Goal: Task Accomplishment & Management: Complete application form

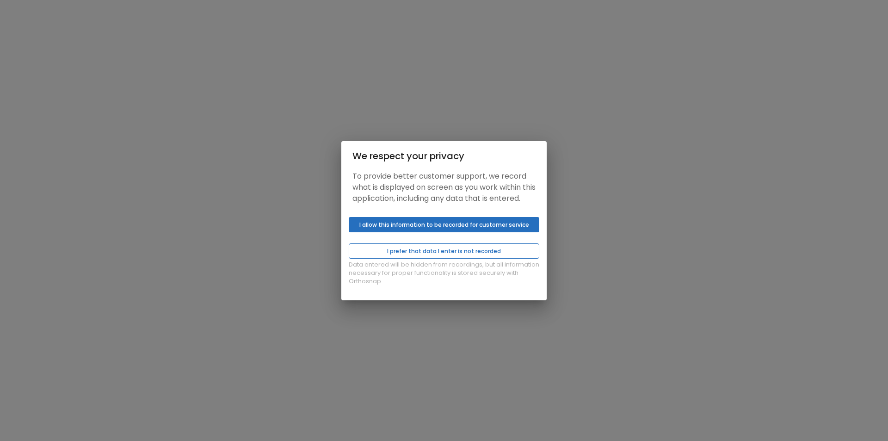
click at [441, 257] on button "I prefer that data I enter is not recorded" at bounding box center [444, 250] width 190 height 15
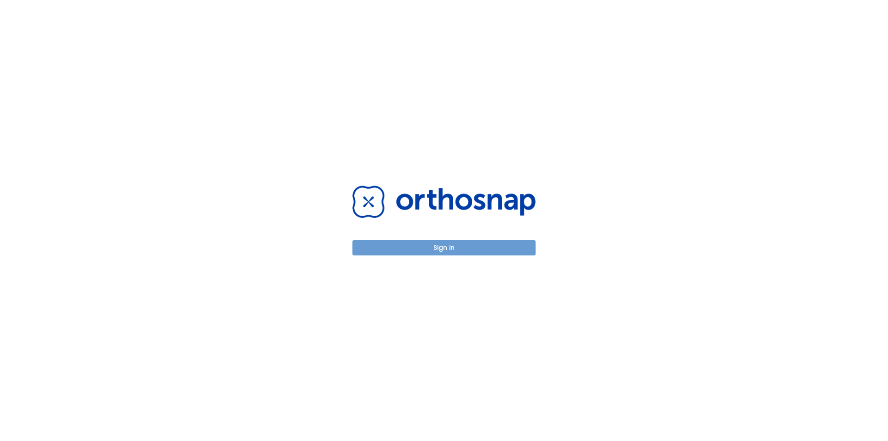
click at [441, 249] on button "Sign in" at bounding box center [443, 247] width 183 height 15
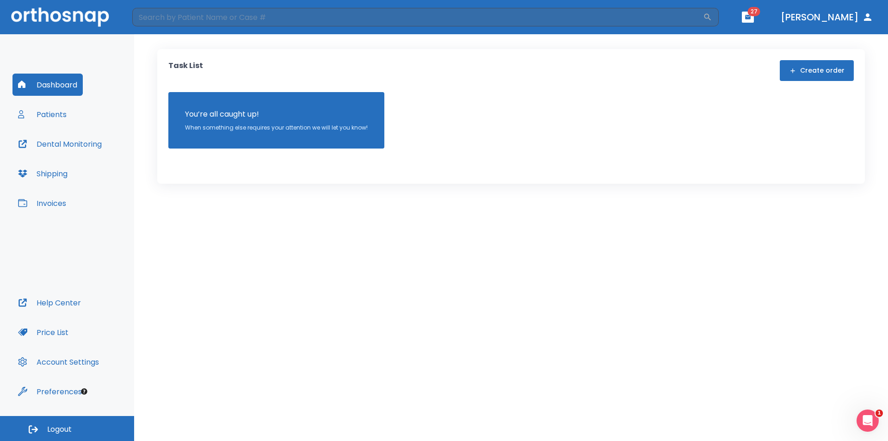
click at [57, 121] on button "Patients" at bounding box center [42, 114] width 60 height 22
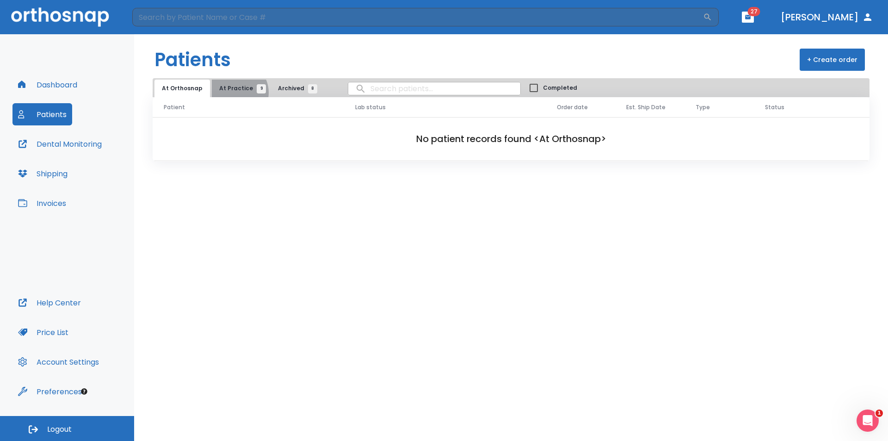
click at [232, 92] on button "At Practice 9" at bounding box center [240, 89] width 57 height 18
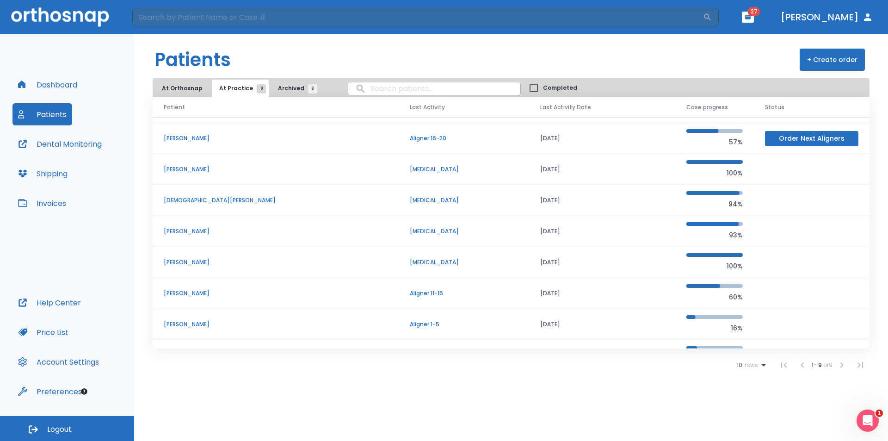
scroll to position [48, 0]
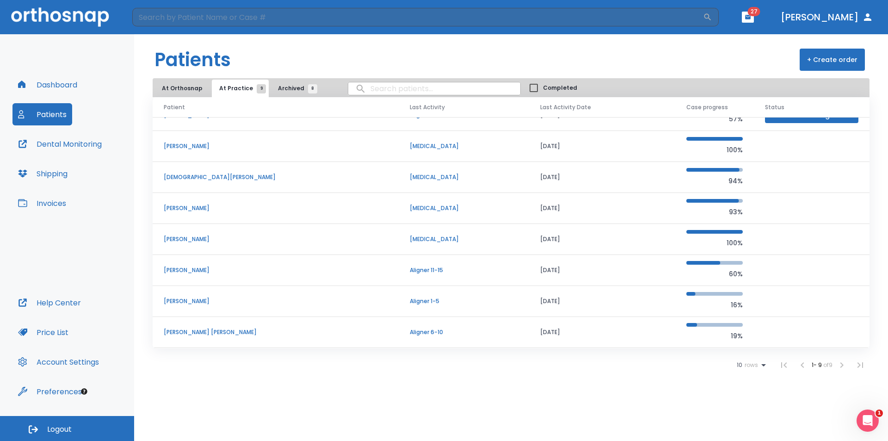
click at [186, 333] on p "KALIA KALIA JOHNSON" at bounding box center [276, 332] width 224 height 8
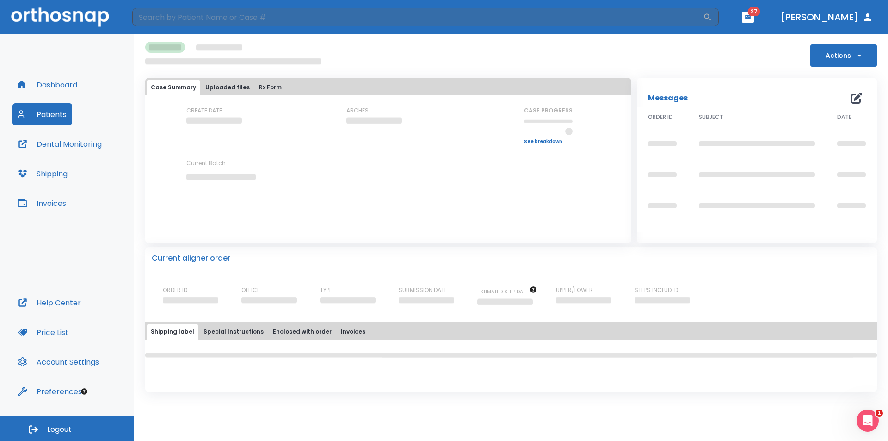
click at [859, 63] on button "Actions" at bounding box center [843, 55] width 67 height 22
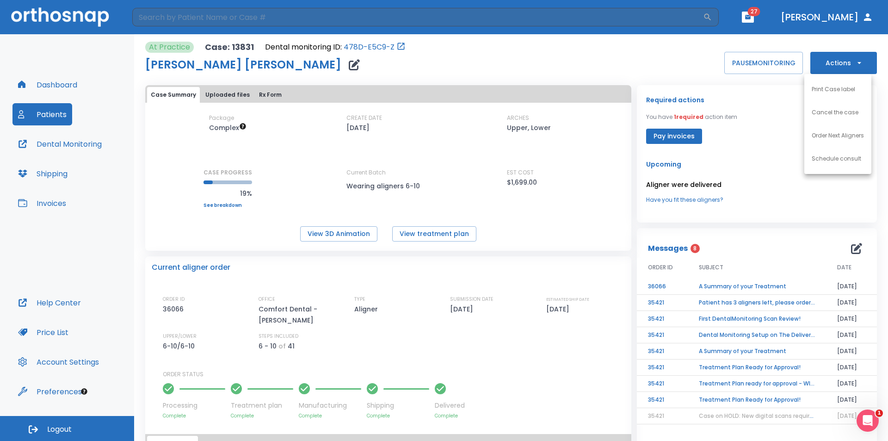
click at [842, 140] on li "Order Next Aligners" at bounding box center [837, 135] width 67 height 23
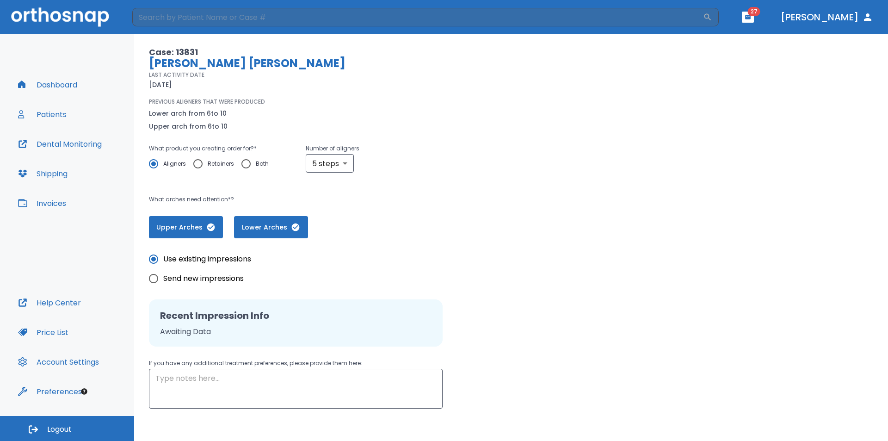
scroll to position [99, 0]
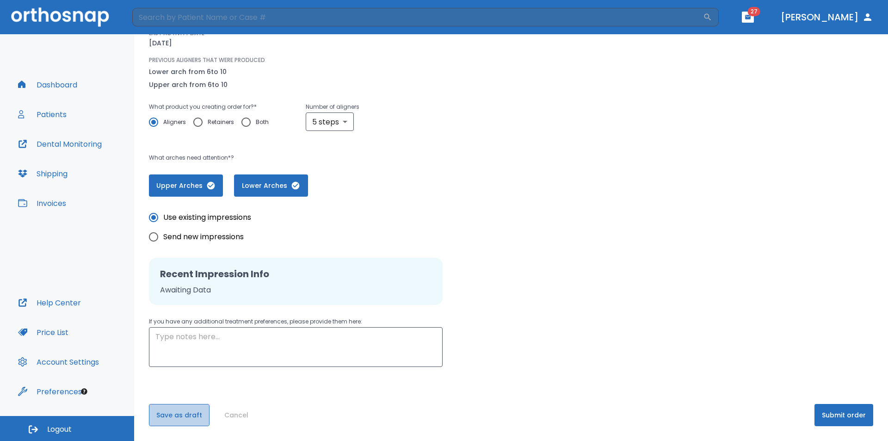
click at [178, 412] on button "Save as draft" at bounding box center [179, 415] width 61 height 22
click at [161, 414] on button "Save" at bounding box center [164, 415] width 31 height 22
click at [837, 418] on button "Submit order" at bounding box center [843, 415] width 59 height 22
